Goal: Navigation & Orientation: Find specific page/section

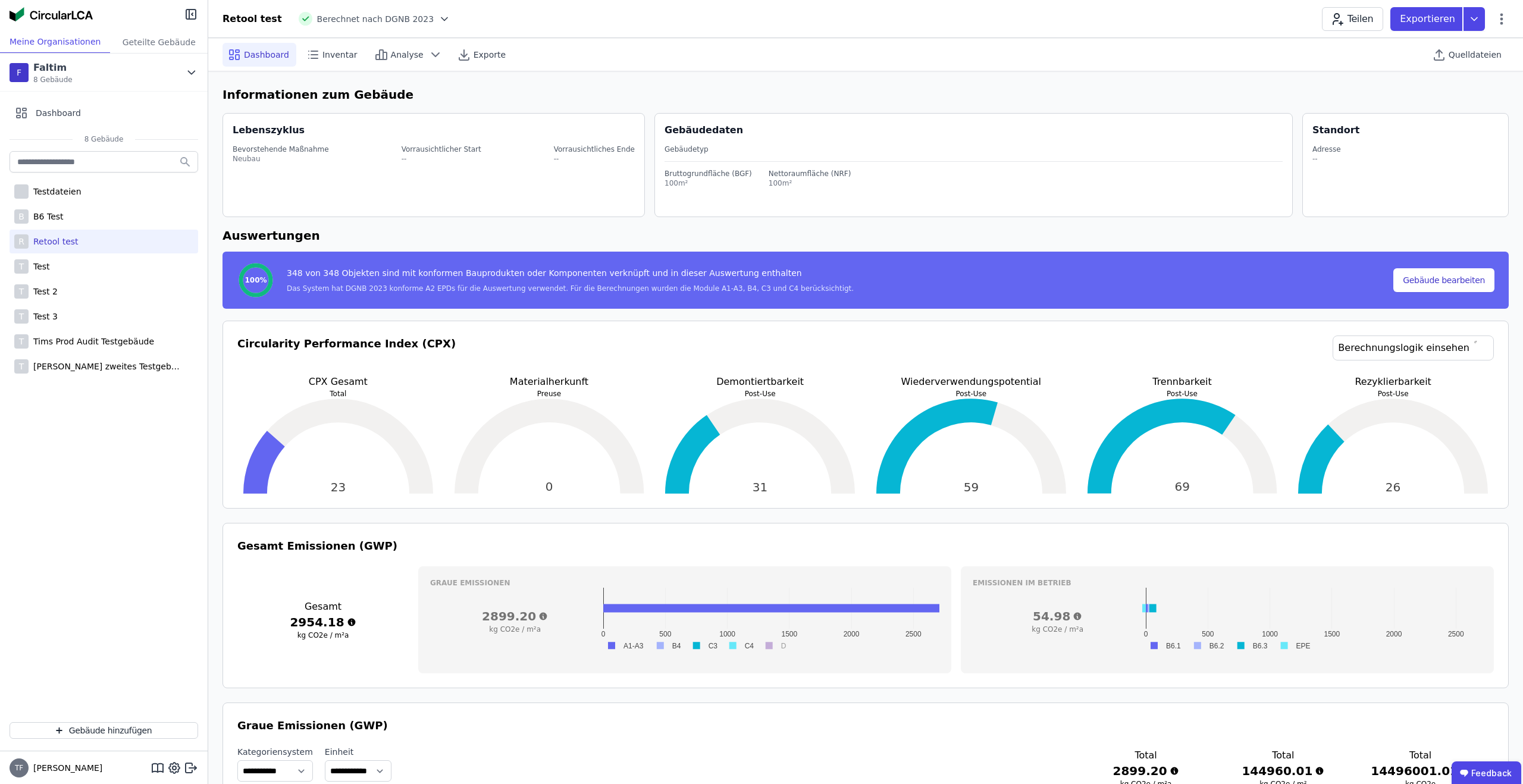
select select "*"
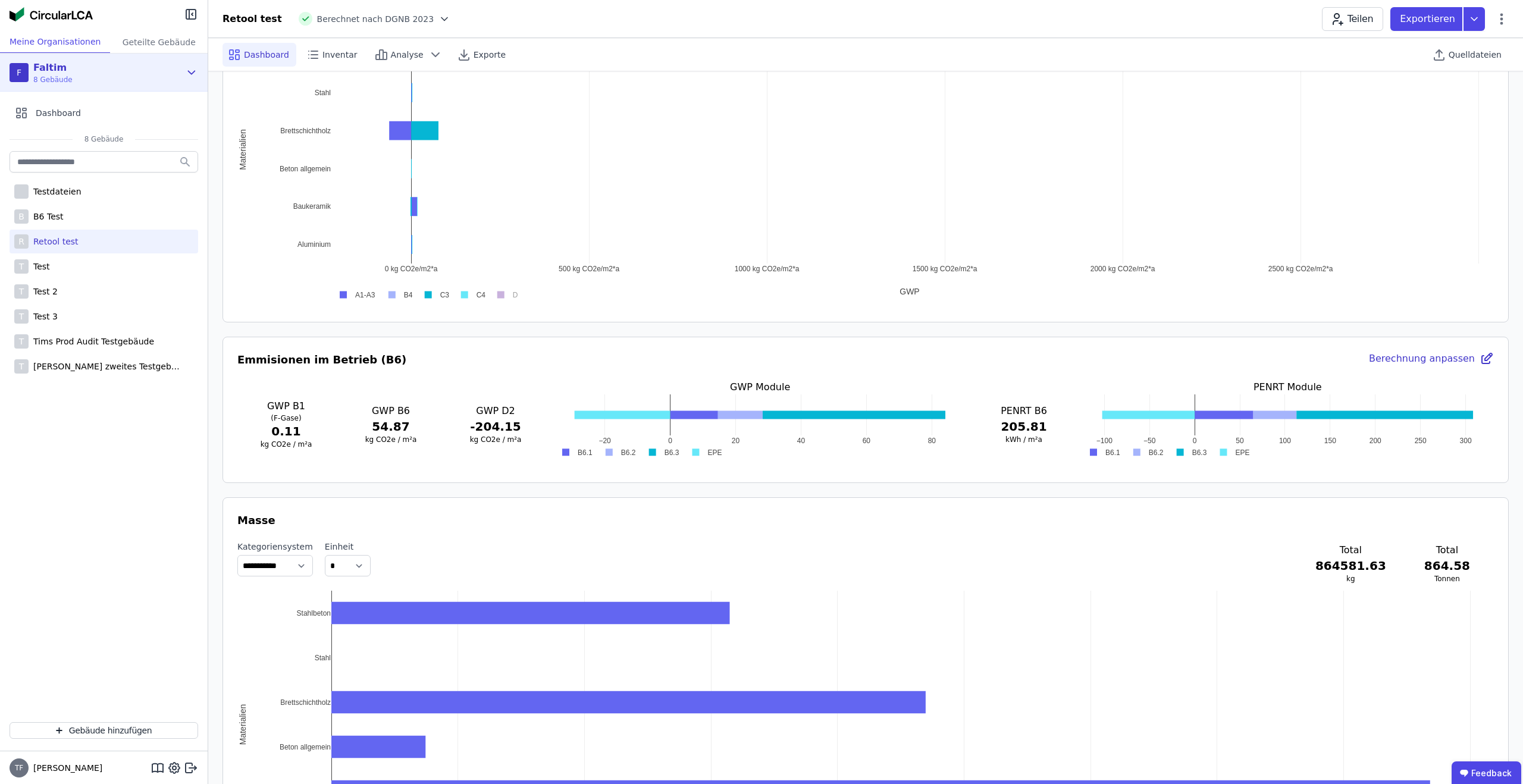
click at [200, 66] on div "F Faltim 8 Gebäude" at bounding box center [104, 72] width 208 height 38
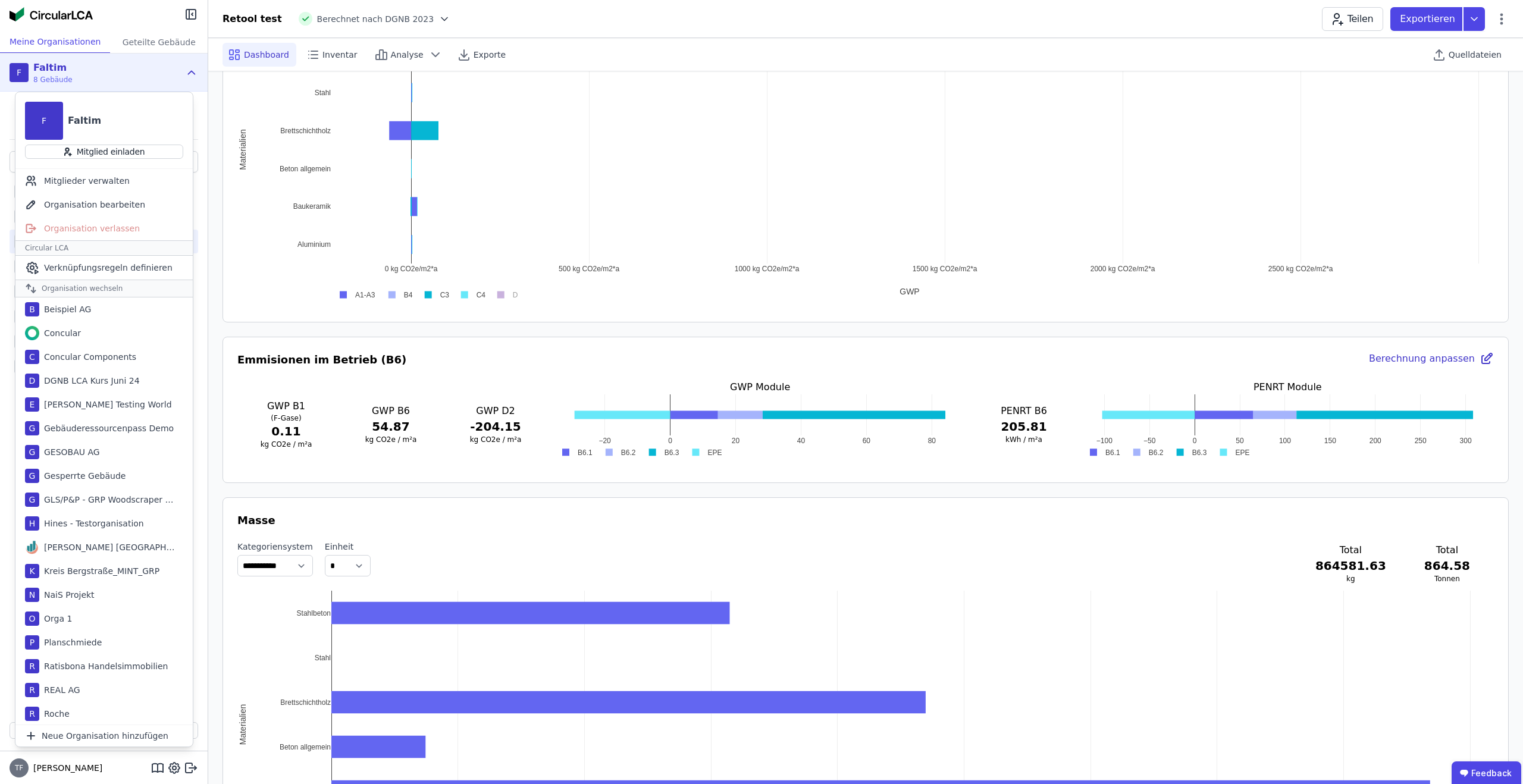
drag, startPoint x: 191, startPoint y: 69, endPoint x: 211, endPoint y: 49, distance: 28.3
click at [191, 69] on icon at bounding box center [192, 72] width 13 height 14
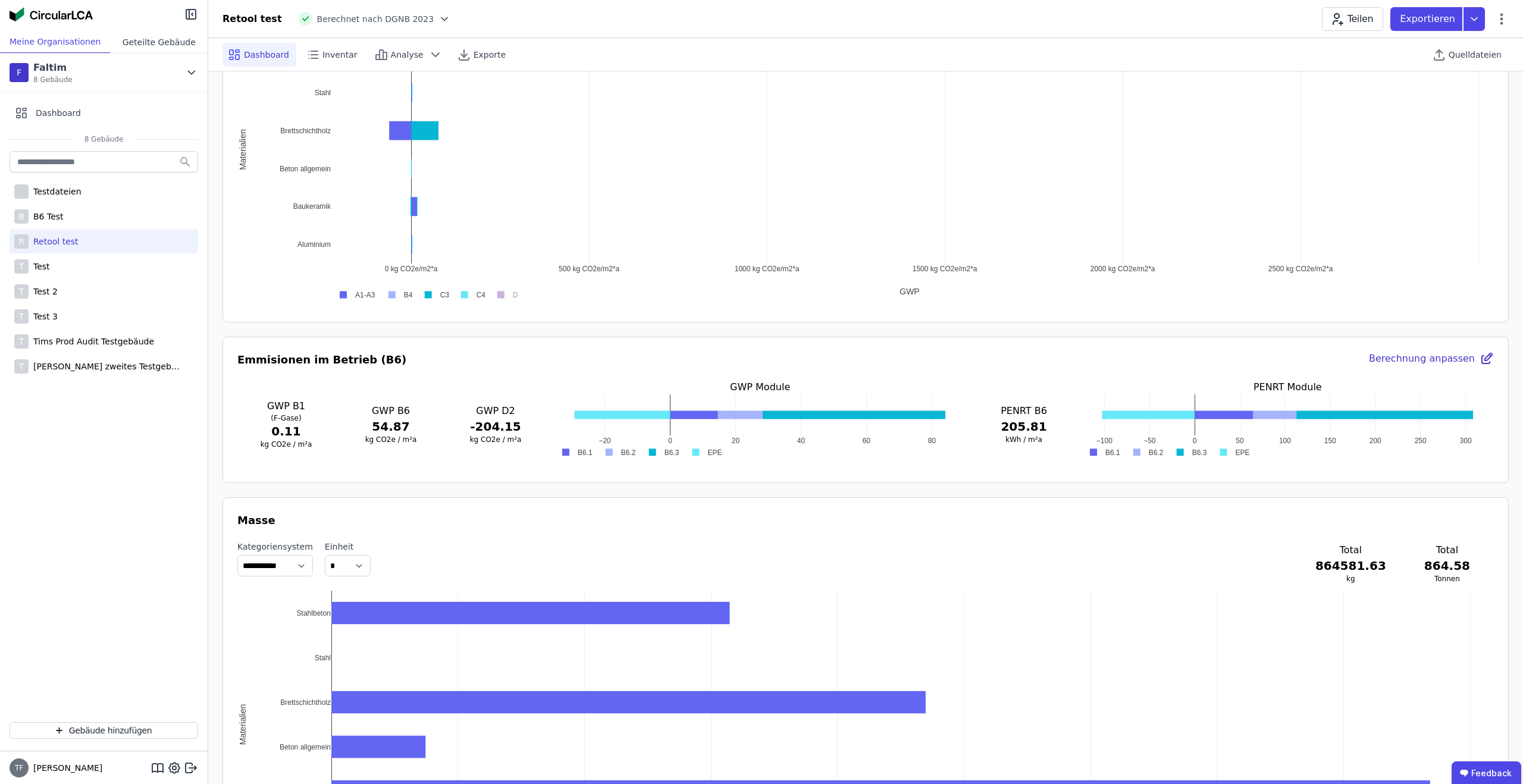
click at [204, 32] on div "Geteilte Gebäude" at bounding box center [159, 42] width 98 height 22
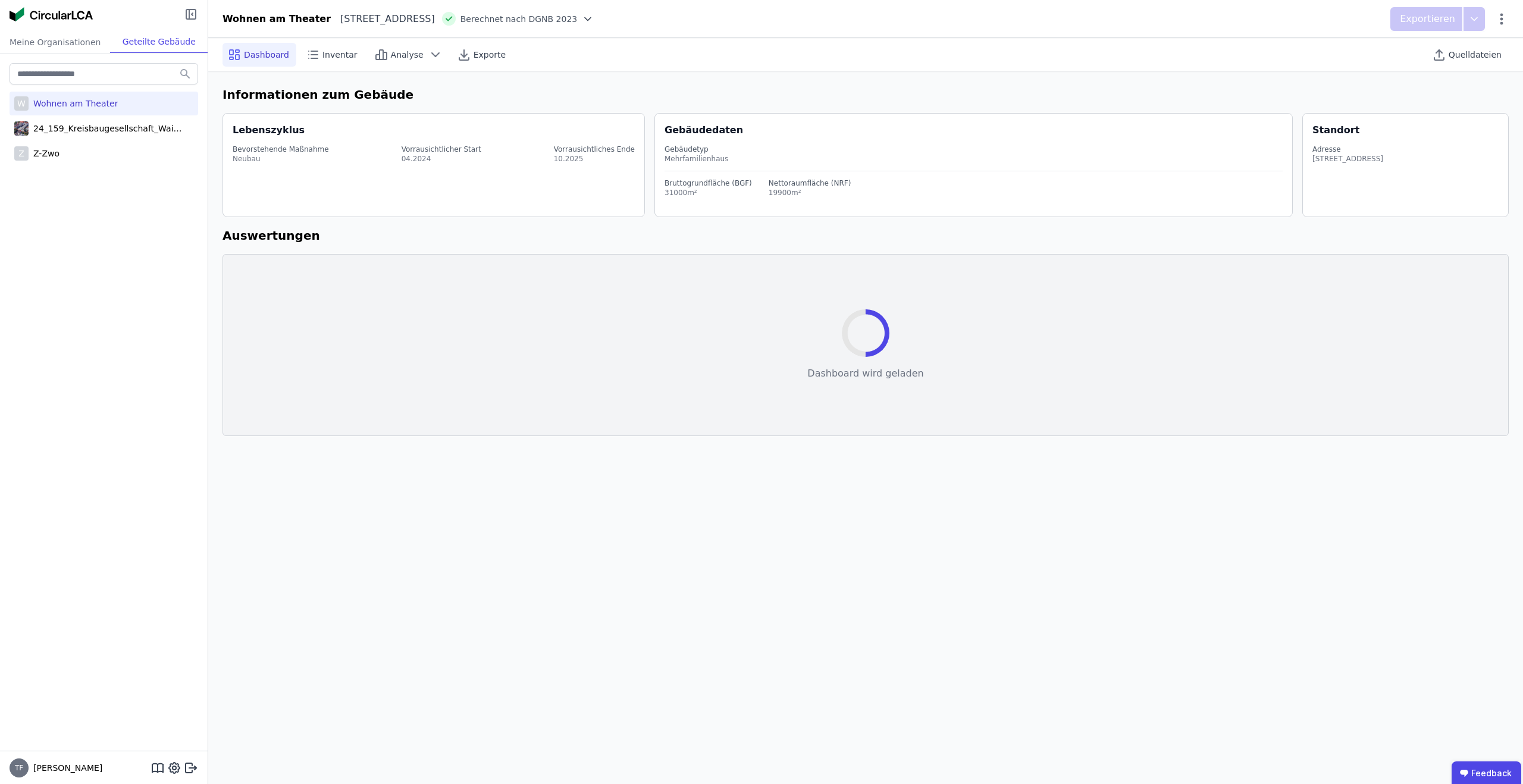
click at [192, 17] on icon at bounding box center [191, 14] width 14 height 14
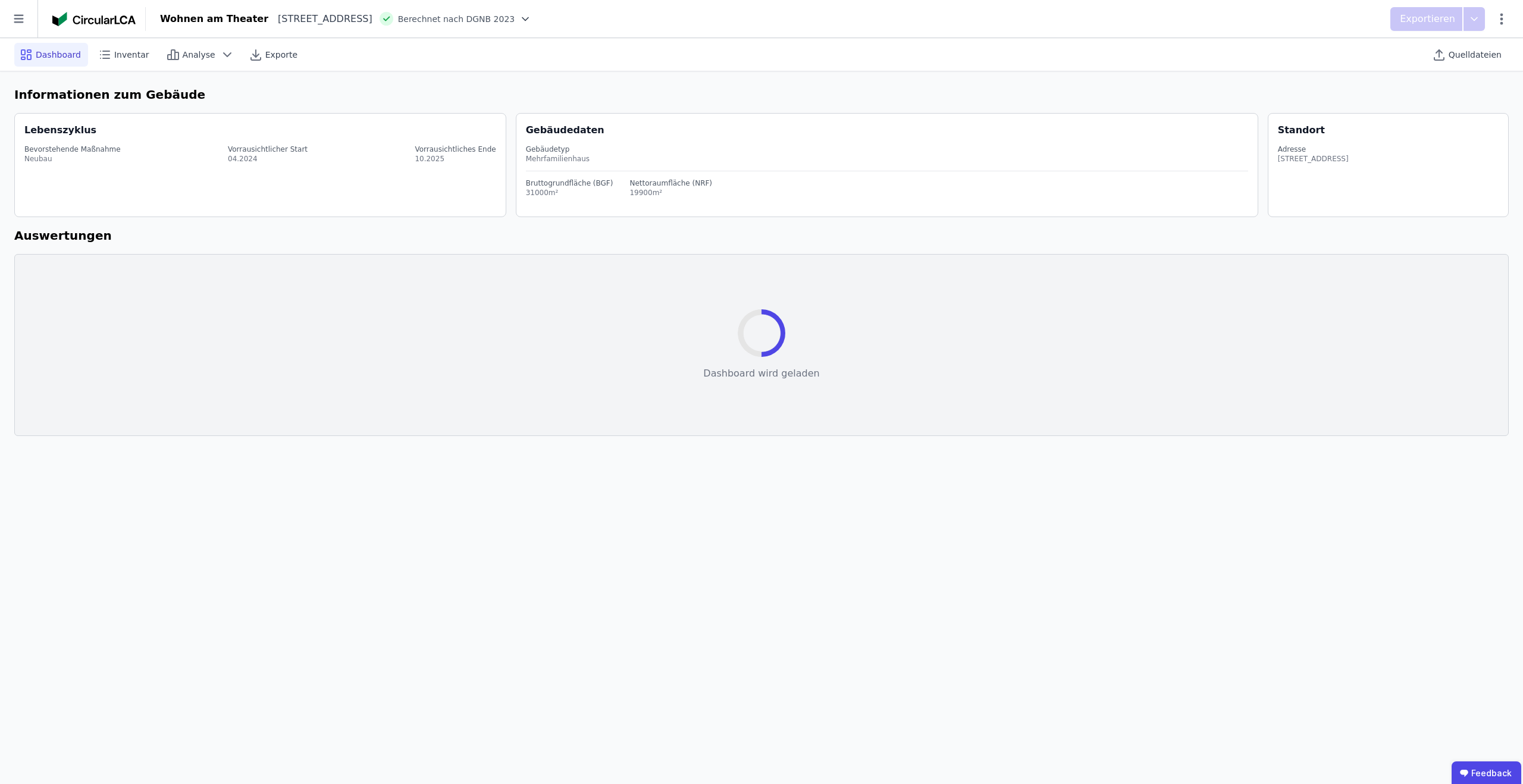
click at [13, 22] on icon at bounding box center [19, 19] width 38 height 38
